Goal: Use online tool/utility: Utilize a website feature to perform a specific function

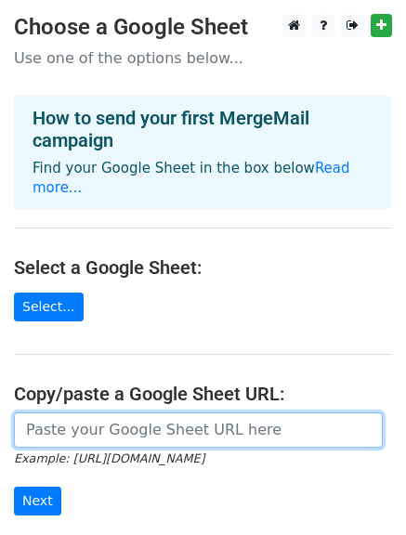
click at [120, 414] on input "url" at bounding box center [198, 429] width 369 height 35
paste input "https://docs.google.com/spreadsheets/d/1OlKulWCG47ItGcqSA4HGMux7XpcI4rSZrVGkkFN…"
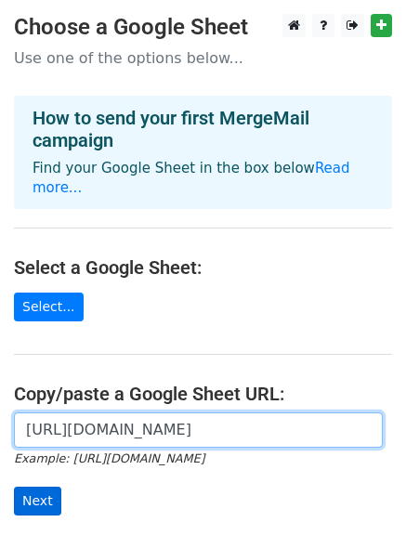
type input "https://docs.google.com/spreadsheets/d/1OlKulWCG47ItGcqSA4HGMux7XpcI4rSZrVGkkFN…"
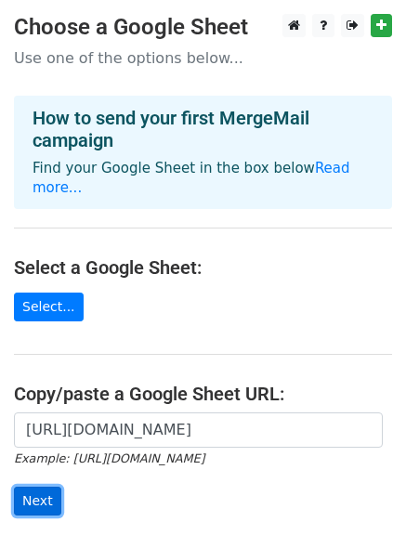
scroll to position [0, 0]
click at [32, 487] on input "Next" at bounding box center [37, 500] width 47 height 29
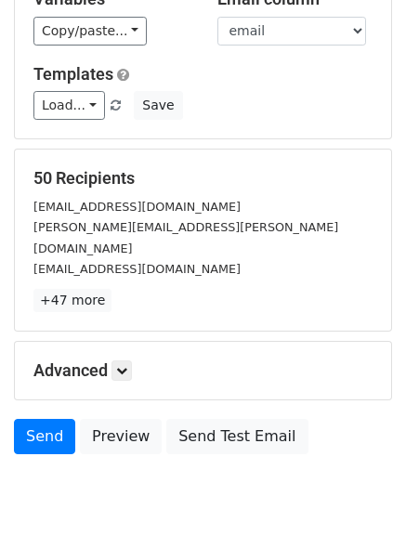
scroll to position [212, 0]
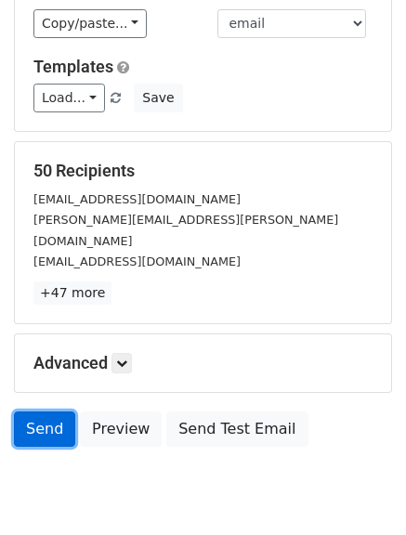
click at [46, 411] on link "Send" at bounding box center [44, 428] width 61 height 35
